Goal: Task Accomplishment & Management: Manage account settings

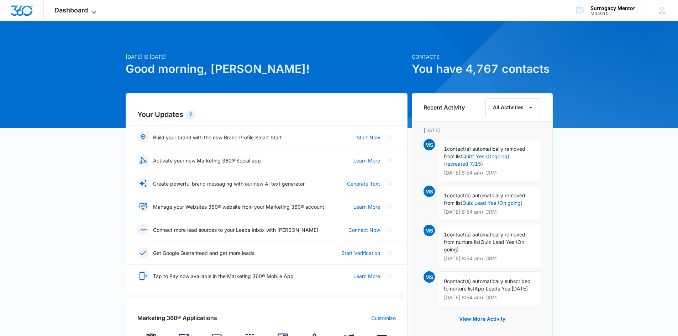
click at [65, 10] on span "Dashboard" at bounding box center [70, 9] width 33 height 7
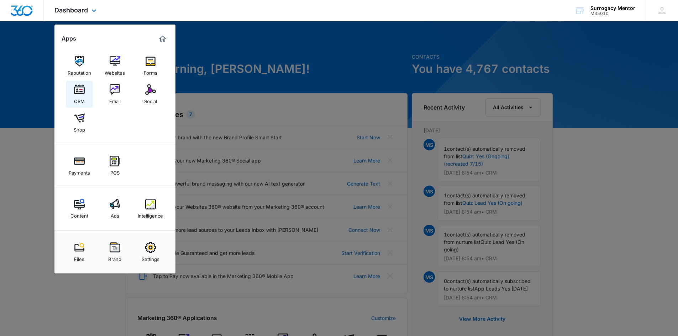
click at [79, 97] on div "CRM" at bounding box center [79, 99] width 11 height 9
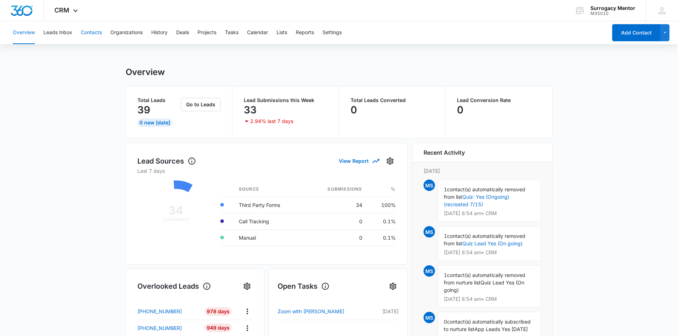
click at [92, 32] on button "Contacts" at bounding box center [91, 32] width 21 height 23
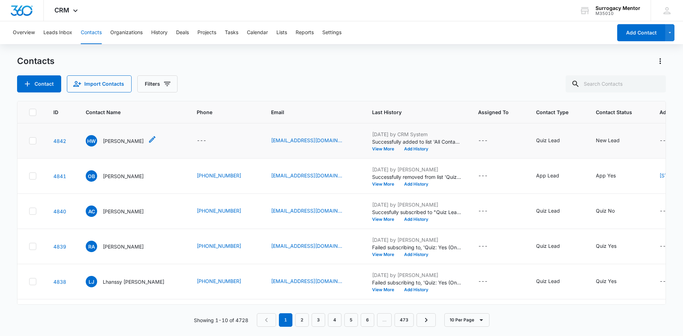
click at [113, 143] on p "[PERSON_NAME]" at bounding box center [123, 140] width 41 height 7
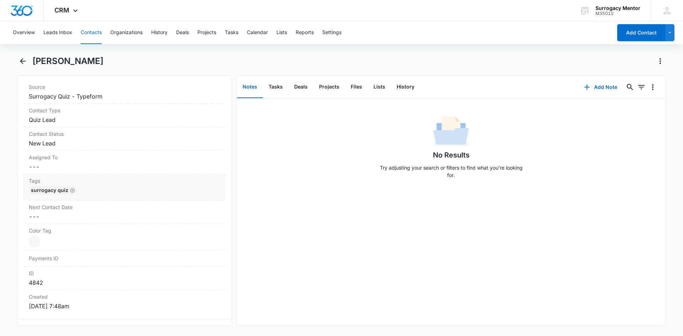
scroll to position [285, 0]
click at [82, 141] on dd "Cancel Save Changes New Lead" at bounding box center [124, 142] width 191 height 9
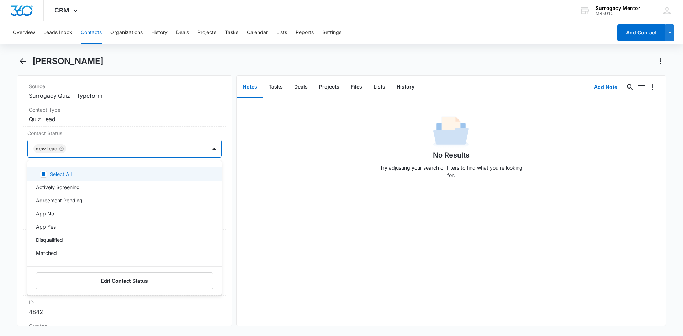
click at [84, 151] on div at bounding box center [132, 149] width 129 height 10
type input "no"
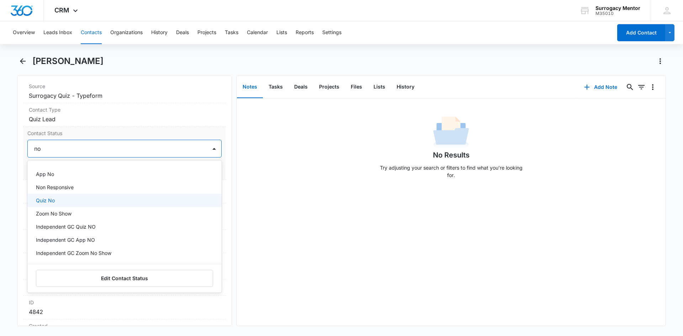
click at [69, 203] on div "Quiz No" at bounding box center [124, 200] width 176 height 7
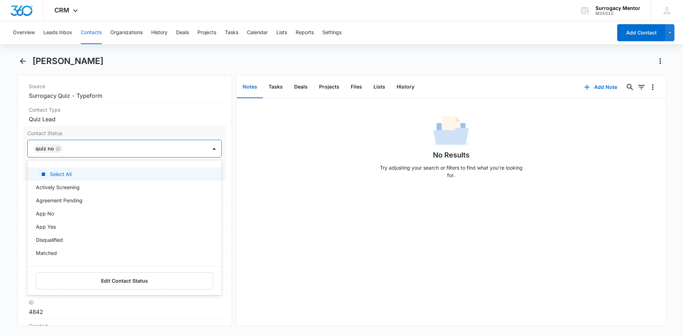
click at [161, 134] on label "Contact Status" at bounding box center [124, 132] width 194 height 7
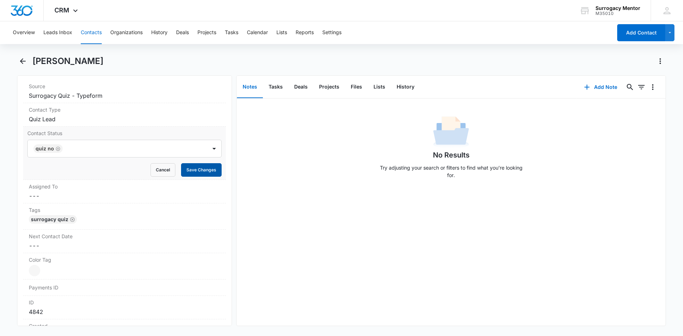
click at [188, 167] on button "Save Changes" at bounding box center [201, 170] width 41 height 14
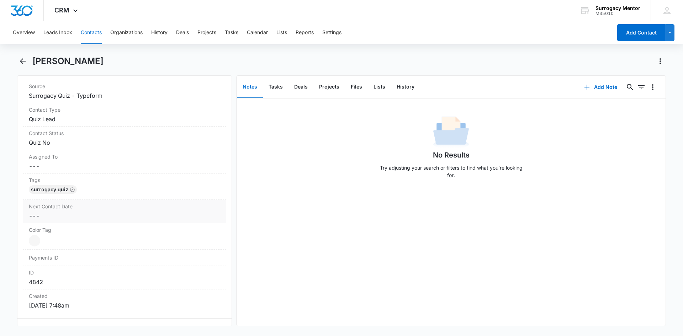
scroll to position [391, 0]
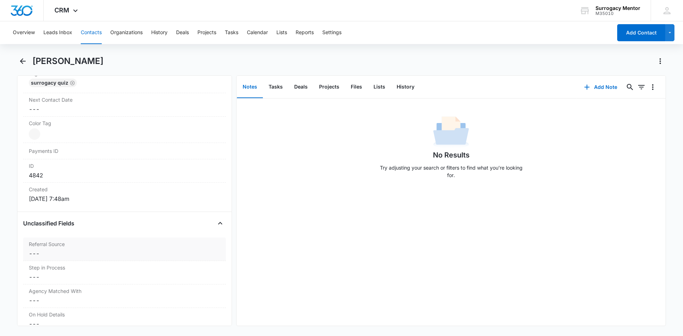
click at [82, 254] on dd "Cancel Save Changes ---" at bounding box center [124, 253] width 191 height 9
click at [154, 279] on button "Cancel" at bounding box center [162, 281] width 25 height 14
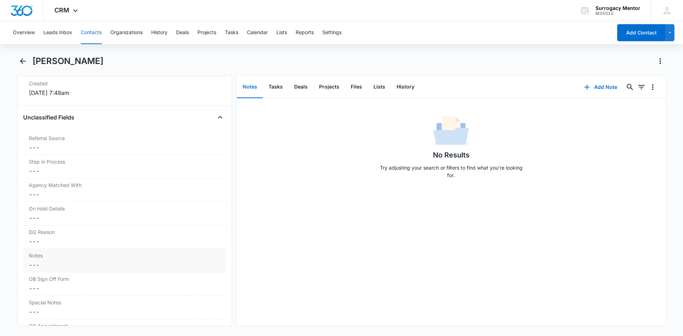
scroll to position [498, 0]
click at [88, 236] on div "DQ Reason Cancel Save Changes ---" at bounding box center [124, 236] width 203 height 23
click at [83, 248] on div at bounding box center [116, 247] width 164 height 10
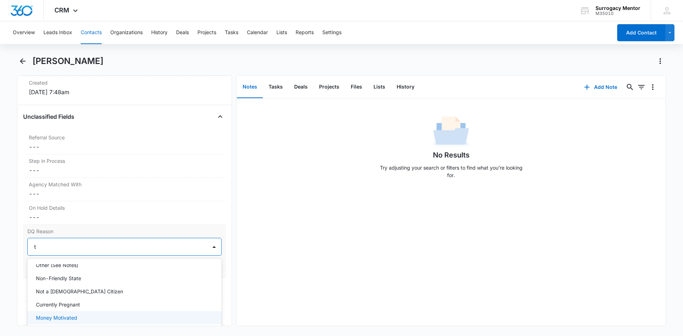
scroll to position [20, 0]
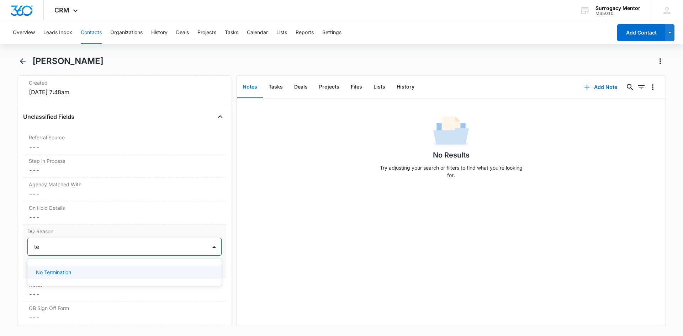
type input "ter"
click at [64, 272] on p "No Termination" at bounding box center [53, 272] width 35 height 7
click at [196, 264] on button "Save Changes" at bounding box center [201, 268] width 41 height 14
